Goal: Transaction & Acquisition: Book appointment/travel/reservation

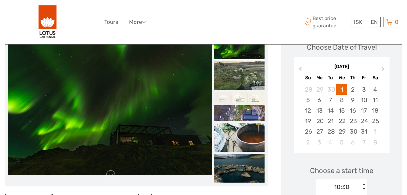
scroll to position [90, 0]
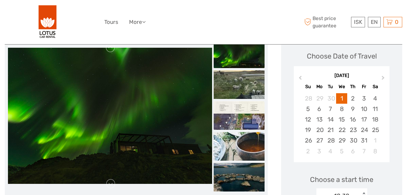
click at [243, 110] on img at bounding box center [239, 115] width 51 height 29
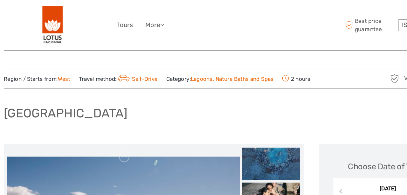
scroll to position [0, 0]
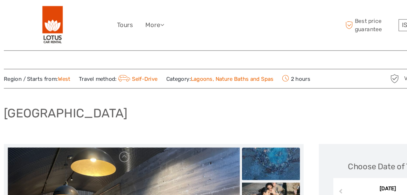
click at [251, 143] on img at bounding box center [239, 143] width 51 height 29
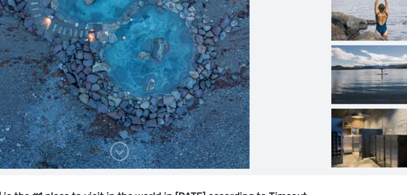
scroll to position [101, 0]
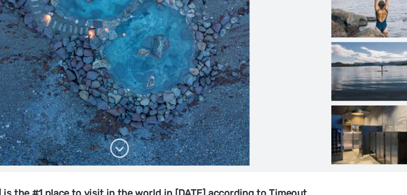
click at [106, 167] on link at bounding box center [111, 172] width 10 height 10
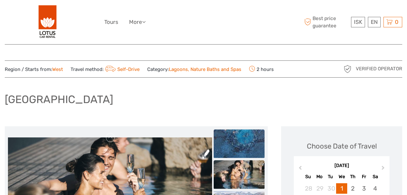
scroll to position [0, 0]
click at [245, 141] on img at bounding box center [239, 143] width 51 height 29
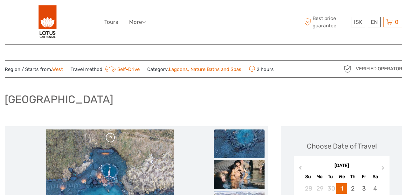
click at [115, 141] on link at bounding box center [111, 138] width 10 height 10
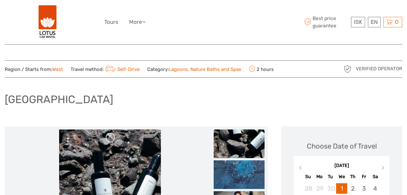
click at [115, 136] on link at bounding box center [111, 138] width 10 height 10
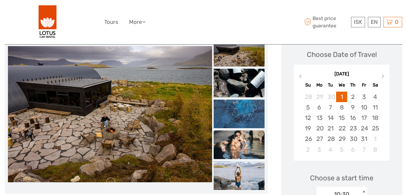
scroll to position [94, 0]
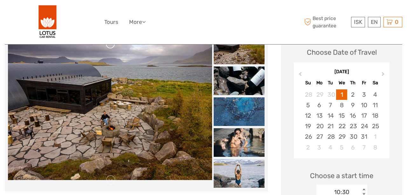
click at [116, 46] on link at bounding box center [111, 44] width 10 height 10
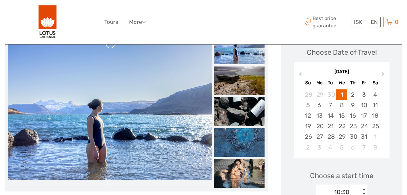
click at [114, 45] on link at bounding box center [111, 44] width 10 height 10
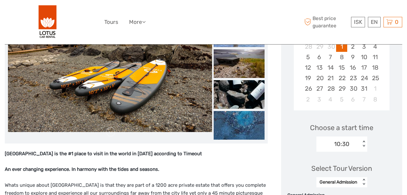
scroll to position [148, 0]
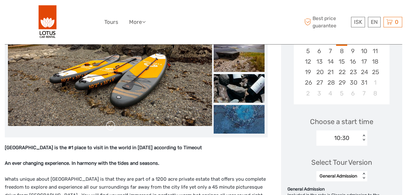
click at [115, 127] on link at bounding box center [111, 126] width 10 height 10
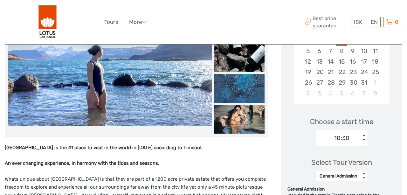
click at [115, 126] on link at bounding box center [111, 126] width 10 height 10
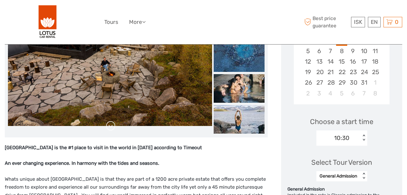
click at [115, 125] on link at bounding box center [111, 126] width 10 height 10
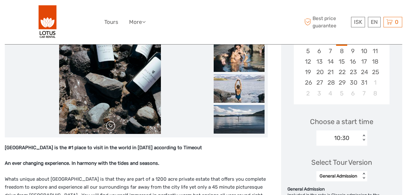
click at [115, 125] on link at bounding box center [111, 126] width 10 height 10
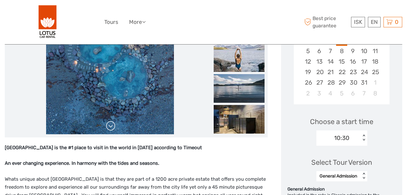
click at [115, 125] on link at bounding box center [111, 126] width 10 height 10
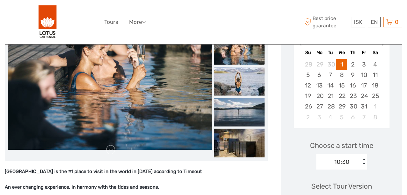
scroll to position [126, 0]
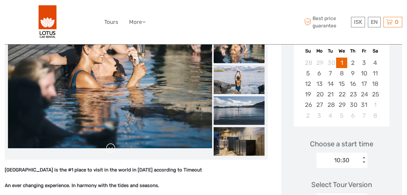
click at [115, 146] on link at bounding box center [111, 148] width 10 height 10
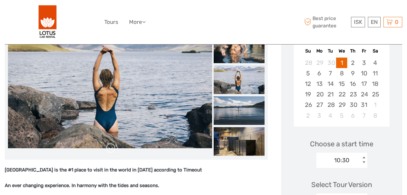
click at [115, 146] on link at bounding box center [111, 148] width 10 height 10
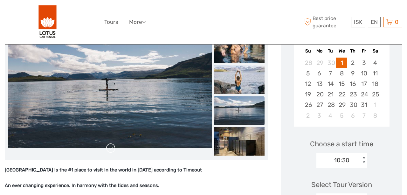
click at [115, 146] on link at bounding box center [111, 148] width 10 height 10
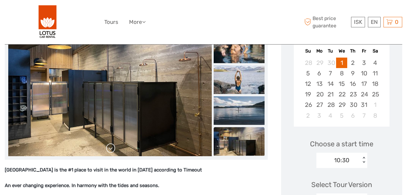
click at [115, 146] on link at bounding box center [111, 148] width 10 height 10
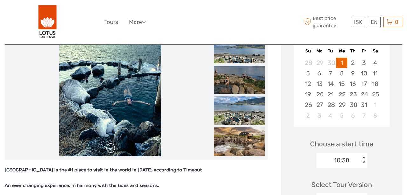
click at [115, 146] on link at bounding box center [111, 148] width 10 height 10
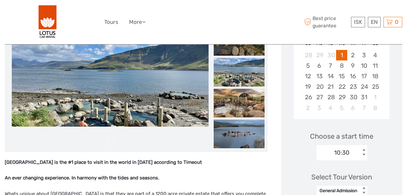
scroll to position [134, 0]
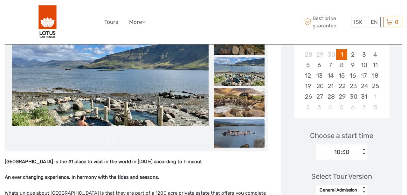
click at [248, 137] on img at bounding box center [239, 133] width 51 height 29
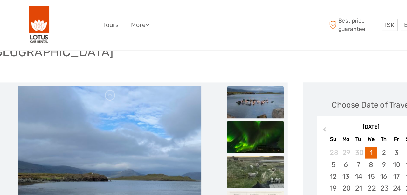
scroll to position [51, 0]
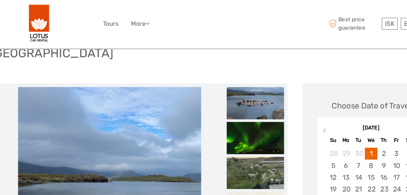
click at [235, 83] on img at bounding box center [239, 92] width 51 height 29
click at [106, 85] on link at bounding box center [111, 86] width 10 height 10
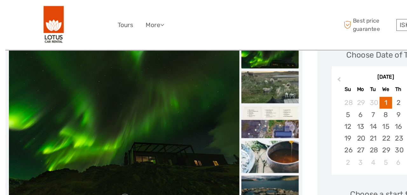
scroll to position [97, 0]
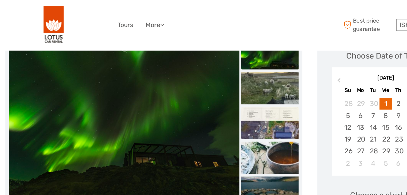
click at [248, 115] on img at bounding box center [239, 108] width 51 height 29
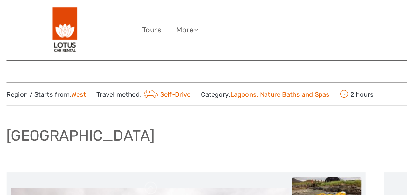
scroll to position [0, 0]
click at [144, 22] on icon at bounding box center [143, 21] width 3 height 5
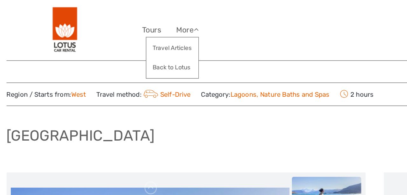
click at [194, 28] on div "ISK ISK € $ £ EN English Español Deutsch Tours More Travel Articles Back to Lot…" at bounding box center [203, 22] width 199 height 35
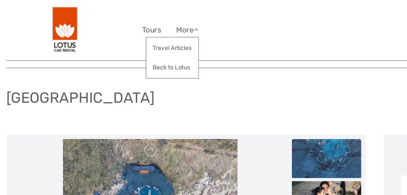
scroll to position [22, 0]
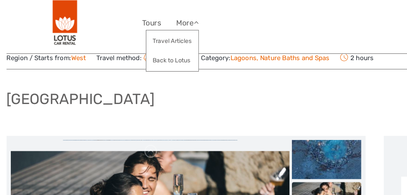
drag, startPoint x: 3, startPoint y: 72, endPoint x: 163, endPoint y: 78, distance: 159.4
copy h1 "[GEOGRAPHIC_DATA]"
